Goal: Contribute content

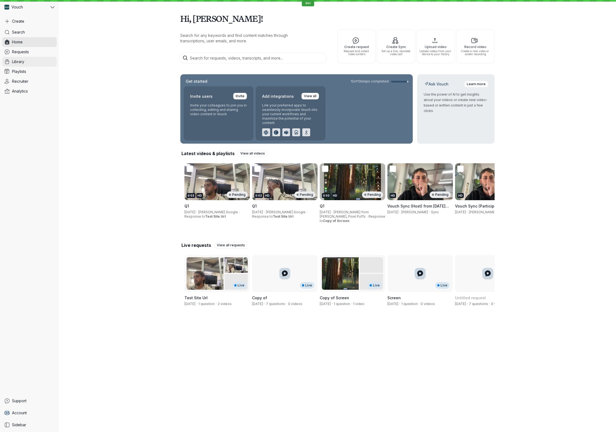
click at [26, 60] on link "Library" at bounding box center [29, 62] width 55 height 10
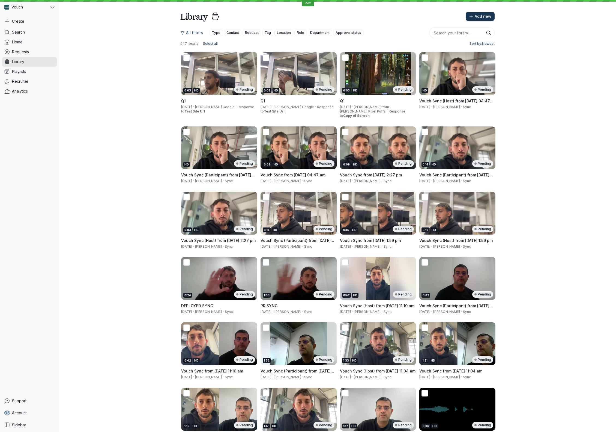
click at [477, 18] on span "Add new" at bounding box center [483, 16] width 17 height 5
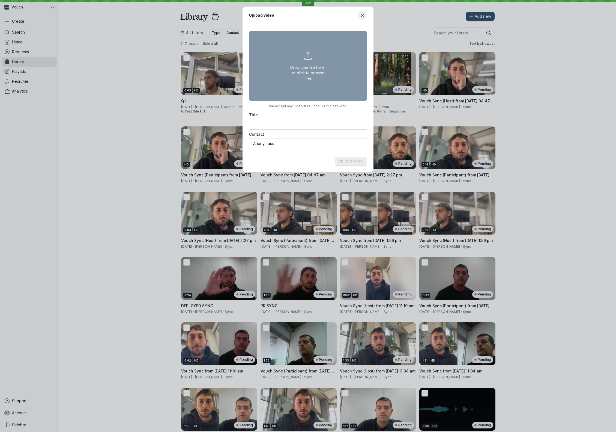
click at [323, 47] on button "Drop your file here, or click to browse files" at bounding box center [308, 66] width 118 height 70
type input "C:\fakepath\082b4b50-adc0-4d88-b485-7c559ab46602_input.mp4"
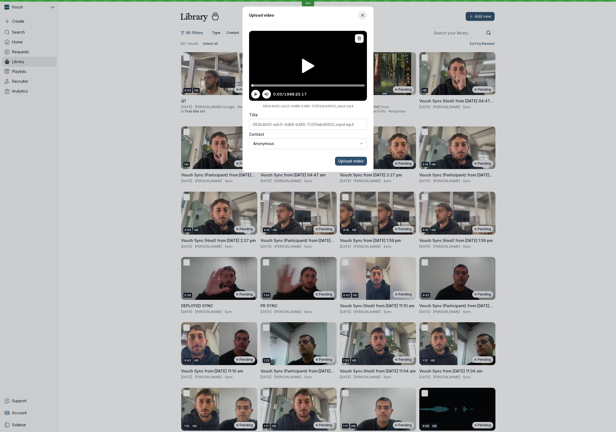
click at [308, 64] on icon at bounding box center [308, 66] width 12 height 14
click at [345, 163] on span "Upload video" at bounding box center [350, 160] width 25 height 5
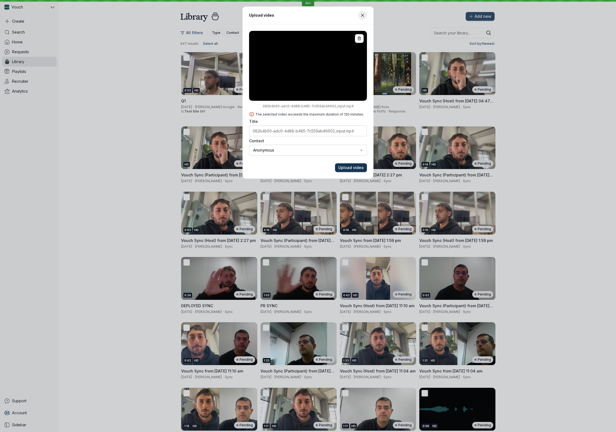
click at [351, 167] on span "Upload video" at bounding box center [350, 167] width 25 height 5
type input "61.4"
click at [363, 16] on icon "Close modal" at bounding box center [362, 15] width 5 height 5
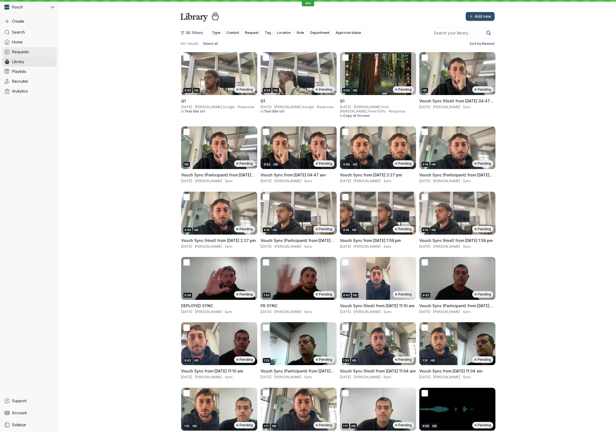
click at [26, 52] on span "Requests" at bounding box center [20, 51] width 17 height 5
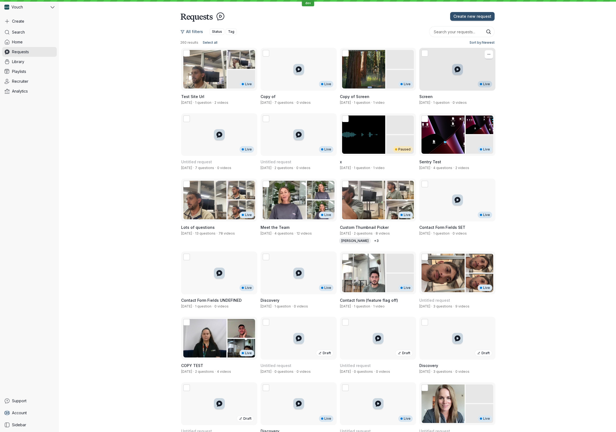
click at [447, 97] on h3 "Screen" at bounding box center [457, 96] width 76 height 5
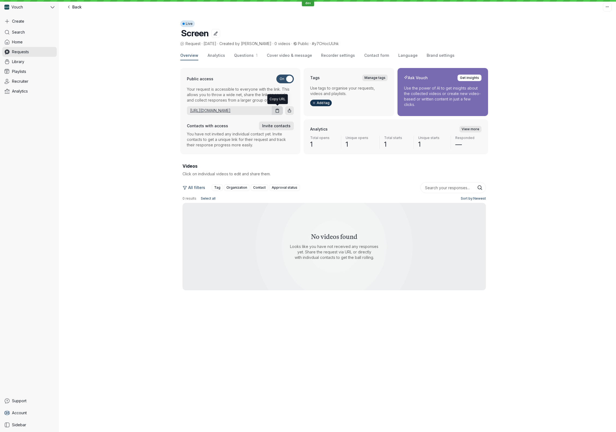
click at [255, 110] on link "[URL][DOMAIN_NAME]" at bounding box center [228, 110] width 83 height 5
click at [19, 50] on span "Requests" at bounding box center [20, 51] width 17 height 5
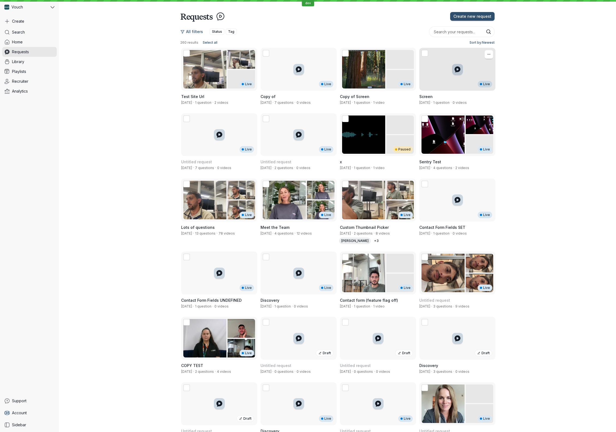
click at [454, 98] on h3 "Screen" at bounding box center [457, 96] width 76 height 5
